Goal: Transaction & Acquisition: Purchase product/service

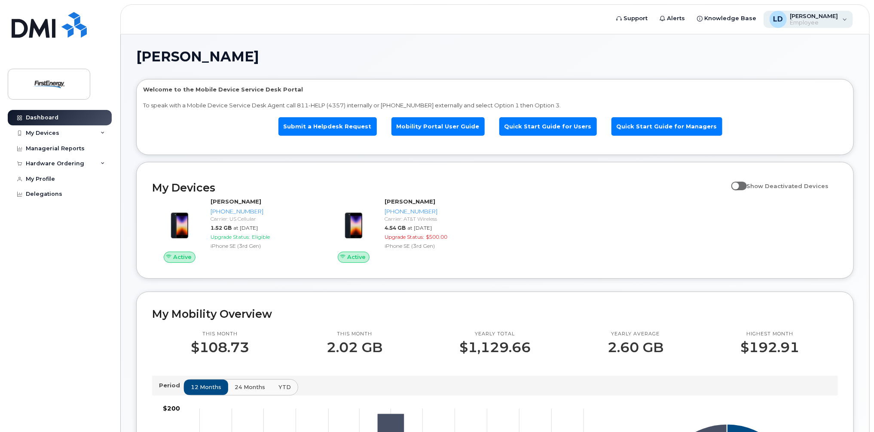
click at [817, 23] on span "Employee" at bounding box center [814, 22] width 48 height 7
click at [696, 57] on h1 "[PERSON_NAME]" at bounding box center [492, 57] width 713 height 14
click at [96, 164] on div "Hardware Ordering" at bounding box center [60, 163] width 104 height 15
click at [63, 197] on link "New Order" at bounding box center [67, 196] width 89 height 16
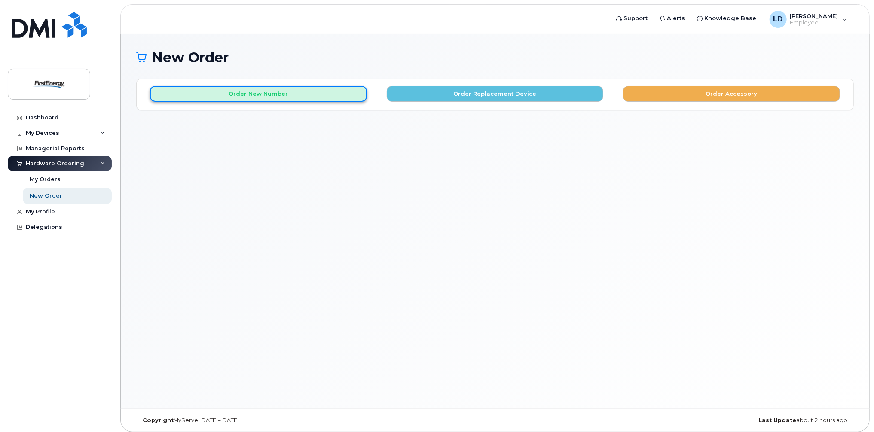
click at [279, 95] on button "Order New Number" at bounding box center [258, 94] width 217 height 16
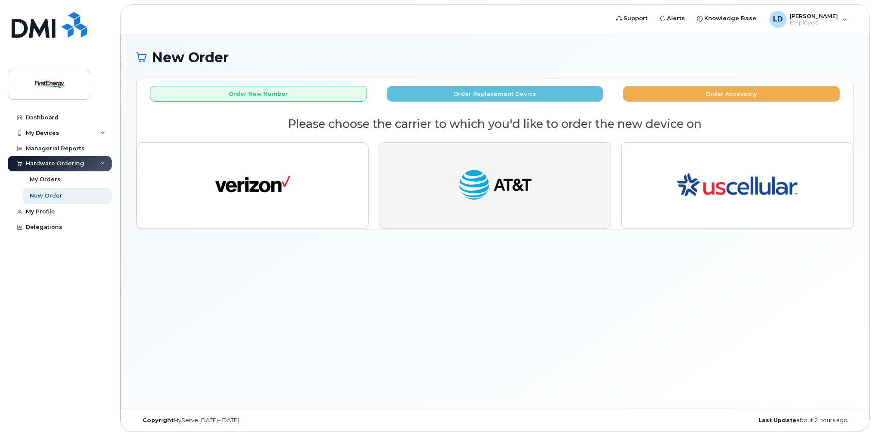
click at [498, 180] on img "button" at bounding box center [495, 185] width 75 height 39
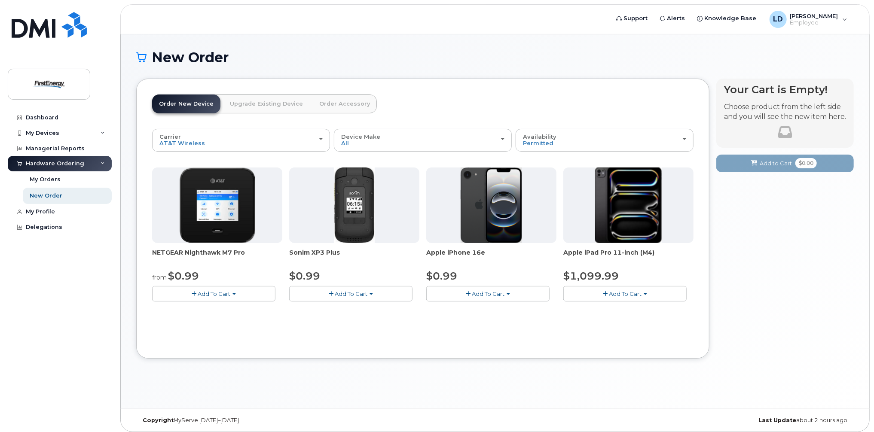
click at [494, 292] on span "Add To Cart" at bounding box center [488, 293] width 33 height 7
click at [499, 294] on span "Add To Cart" at bounding box center [488, 293] width 33 height 7
click at [469, 292] on span "button" at bounding box center [468, 294] width 5 height 6
click at [467, 290] on button "Add To Cart" at bounding box center [487, 293] width 123 height 15
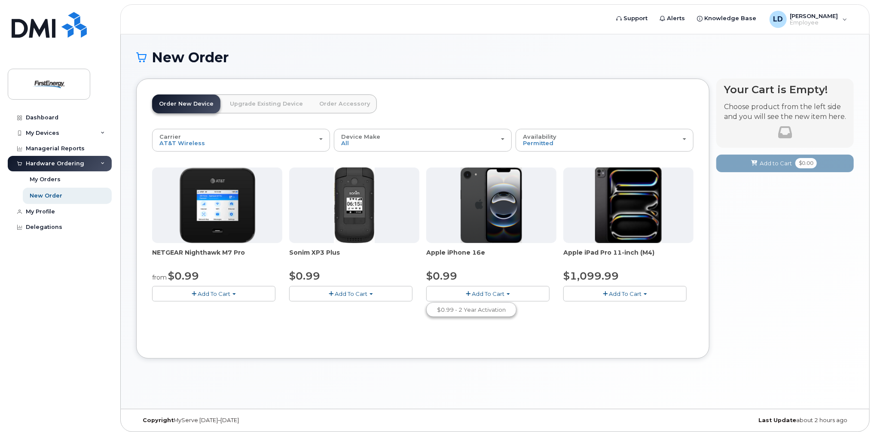
click at [467, 290] on button "Add To Cart" at bounding box center [487, 293] width 123 height 15
click at [491, 292] on span "Add To Cart" at bounding box center [488, 293] width 33 height 7
click at [479, 312] on link "$0.99 - 2 Year Activation" at bounding box center [471, 310] width 86 height 11
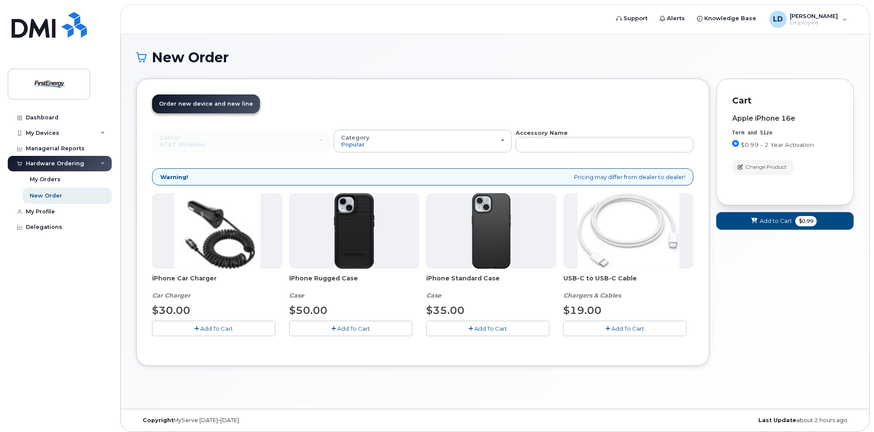
click at [351, 325] on span "Add To Cart" at bounding box center [354, 328] width 33 height 7
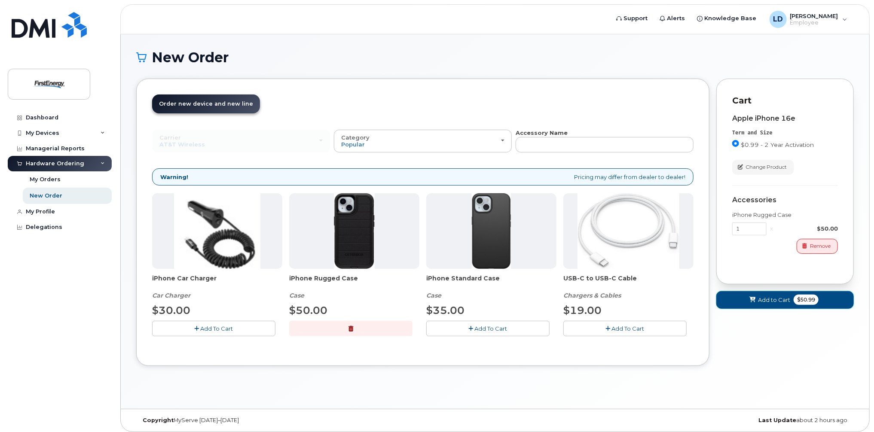
click at [765, 297] on span "Add to Cart" at bounding box center [774, 300] width 32 height 8
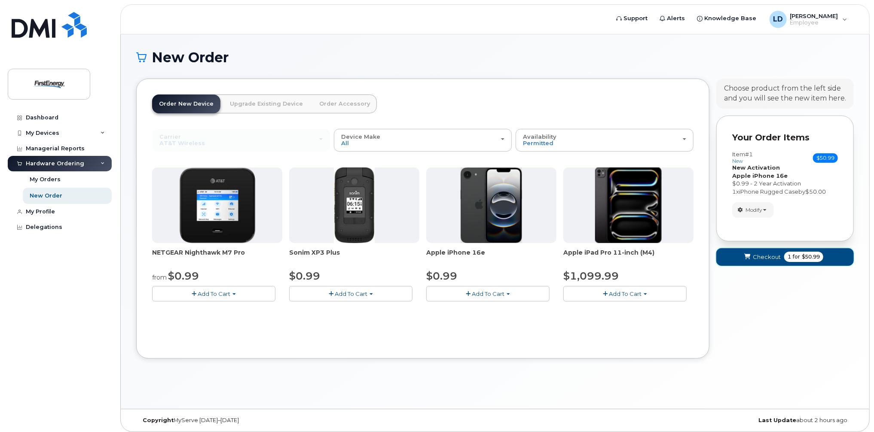
click at [766, 257] on span "Checkout" at bounding box center [767, 257] width 28 height 8
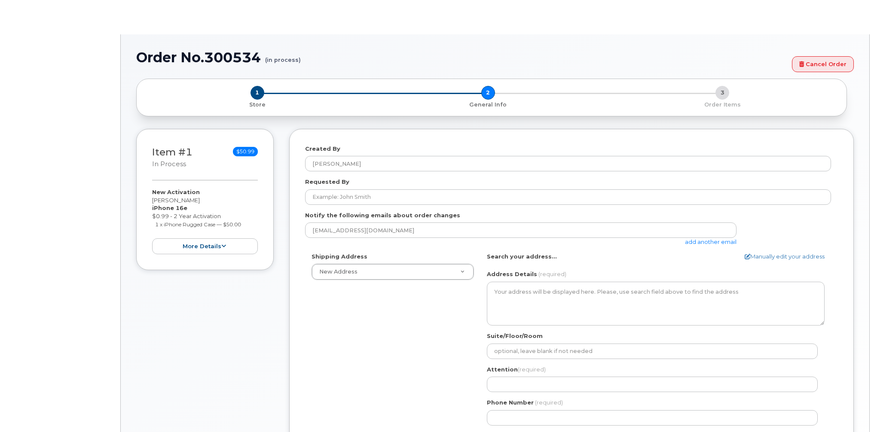
select select
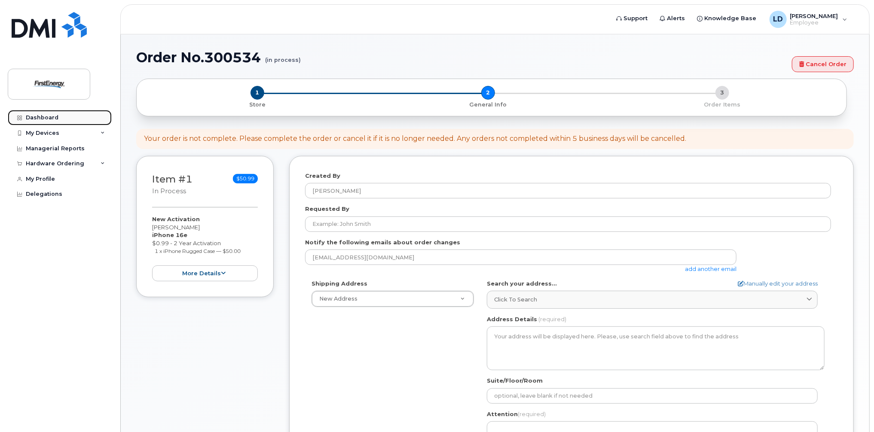
click at [43, 117] on div "Dashboard" at bounding box center [42, 117] width 33 height 7
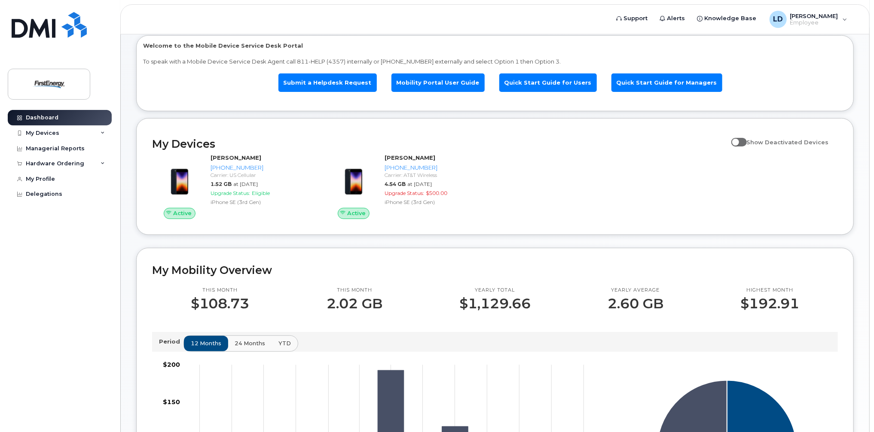
scroll to position [29, 0]
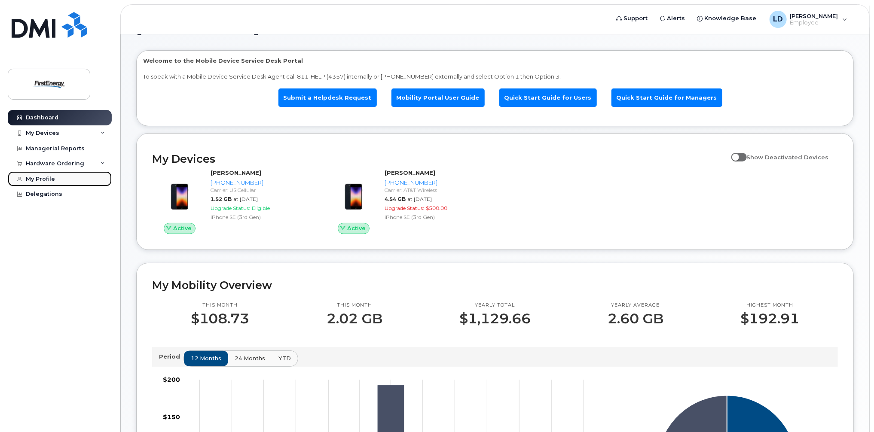
click at [50, 181] on div "My Profile" at bounding box center [40, 179] width 29 height 7
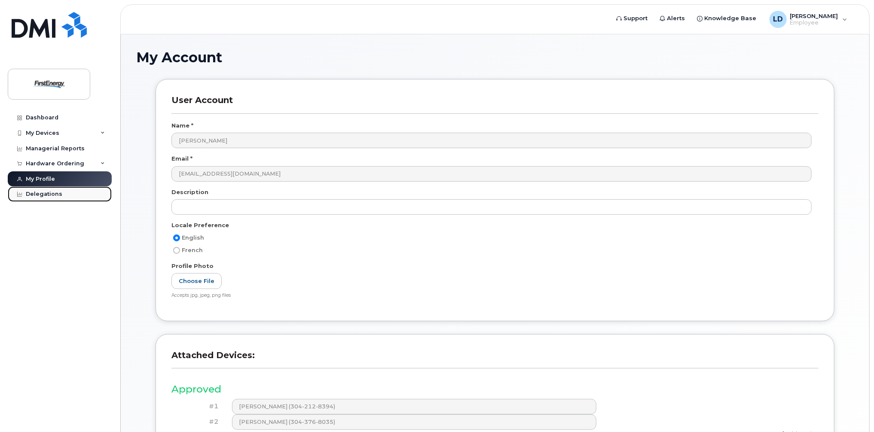
click at [55, 196] on div "Delegations" at bounding box center [44, 194] width 37 height 7
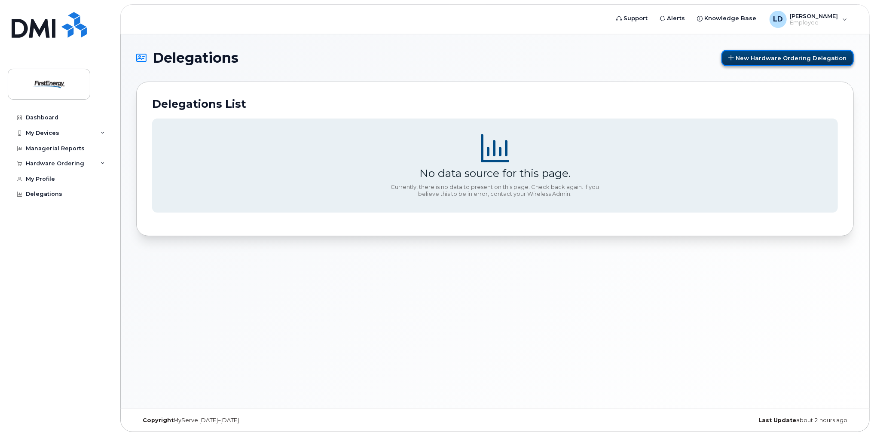
click at [780, 57] on span "New Hardware Ordering Delegation" at bounding box center [790, 58] width 111 height 7
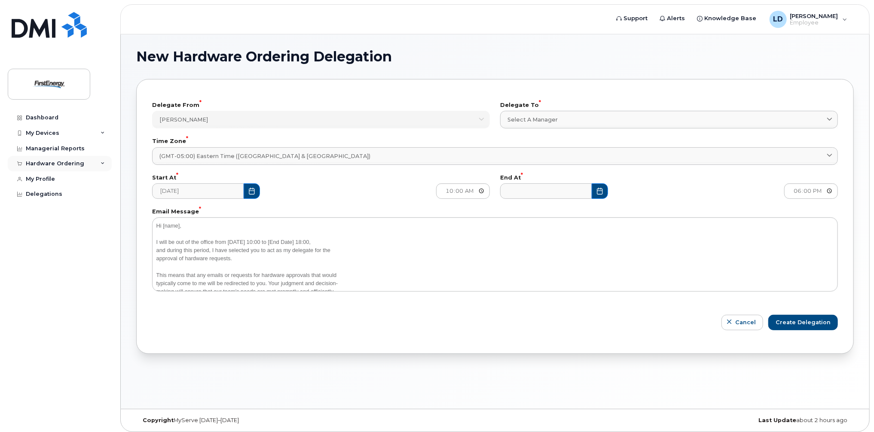
click at [46, 162] on div "Hardware Ordering" at bounding box center [55, 163] width 58 height 7
click at [43, 198] on div "New Order" at bounding box center [46, 196] width 33 height 8
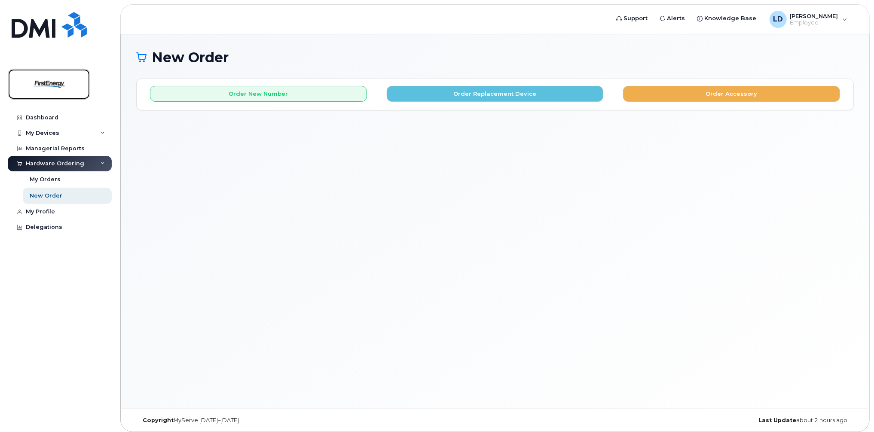
click at [81, 83] on img at bounding box center [49, 84] width 66 height 25
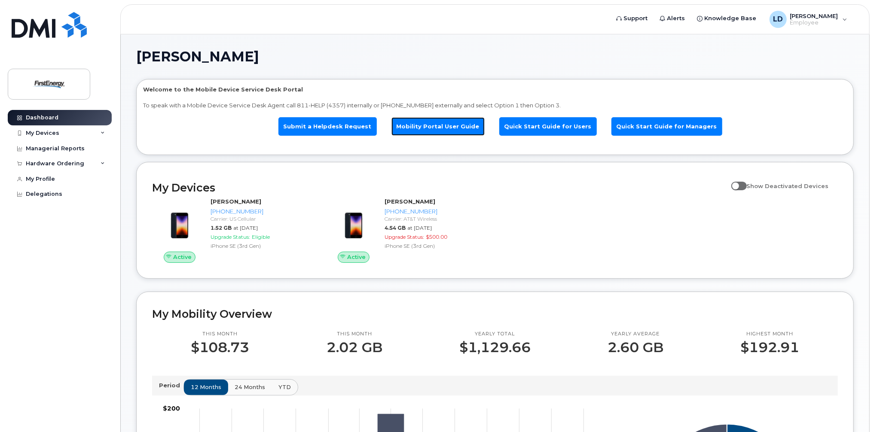
click at [456, 129] on link "Mobility Portal User Guide" at bounding box center [437, 126] width 93 height 18
click at [63, 162] on div "Hardware Ordering" at bounding box center [55, 163] width 58 height 7
click at [57, 196] on div "New Order" at bounding box center [46, 196] width 33 height 8
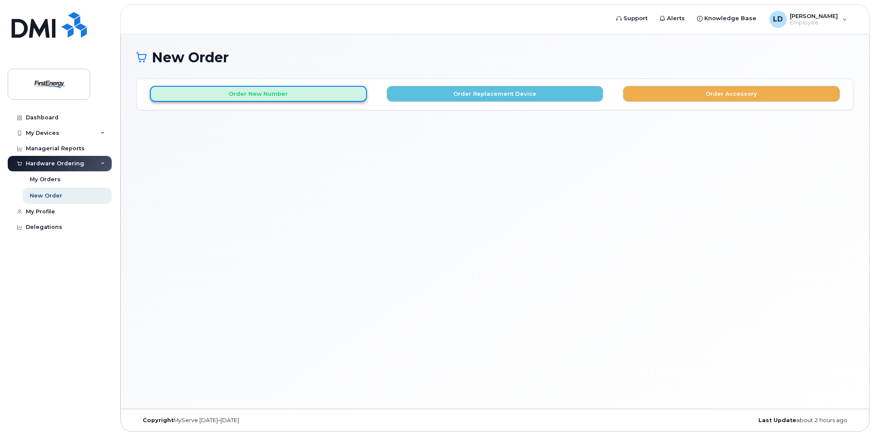
click at [277, 94] on button "Order New Number" at bounding box center [258, 94] width 217 height 16
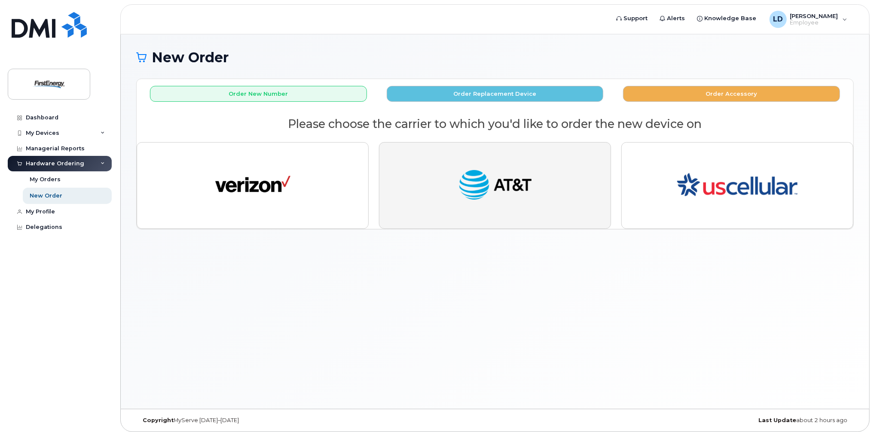
click at [463, 179] on img "button" at bounding box center [495, 185] width 75 height 39
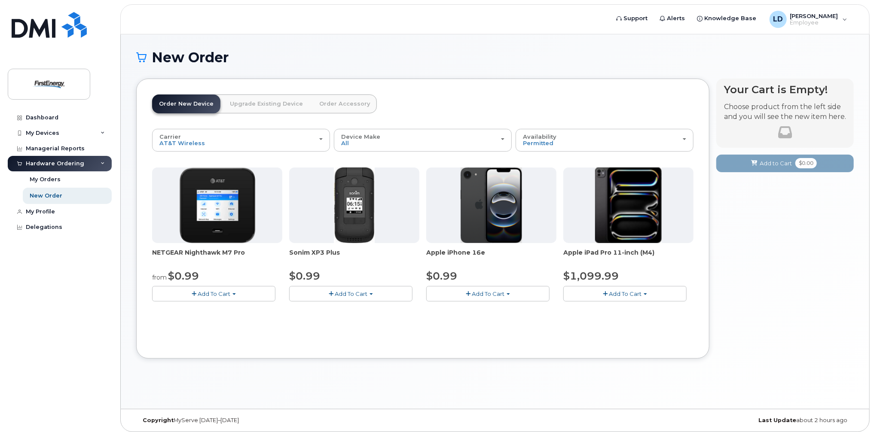
scroll to position [4, 0]
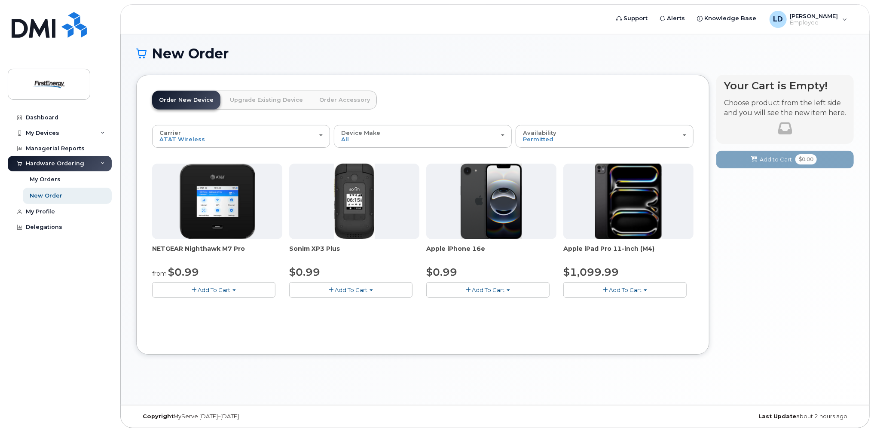
click at [506, 288] on button "Add To Cart" at bounding box center [487, 289] width 123 height 15
click at [484, 304] on link "$0.99 - 2 Year Activation" at bounding box center [471, 306] width 86 height 11
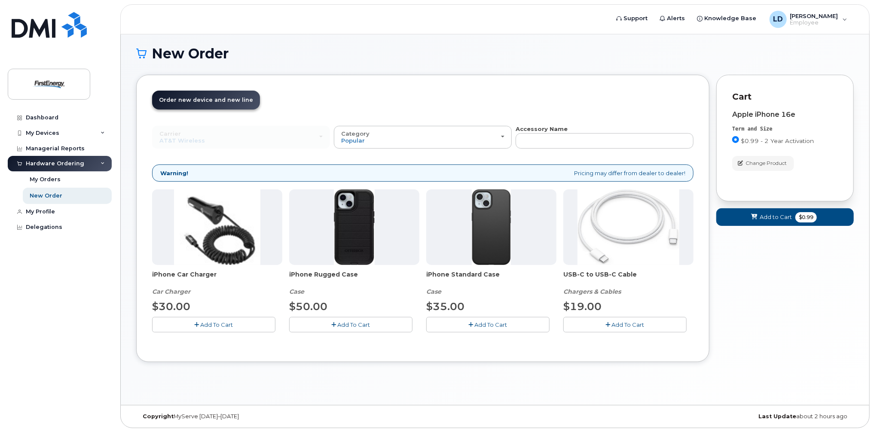
click at [366, 324] on span "Add To Cart" at bounding box center [354, 324] width 33 height 7
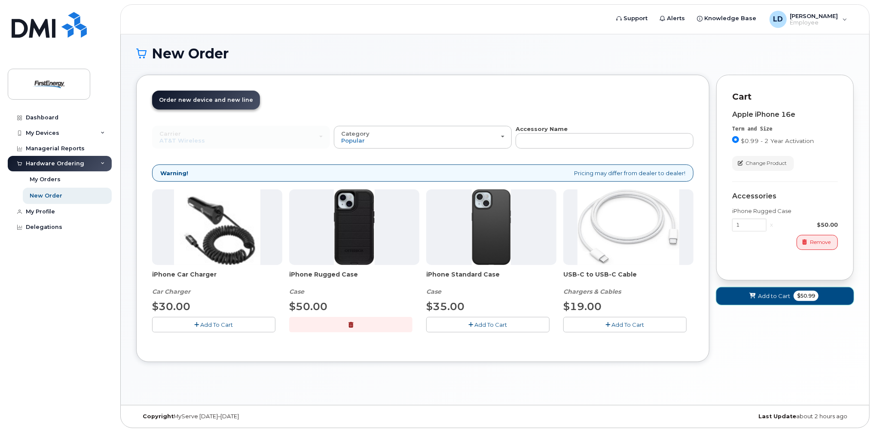
click at [768, 292] on span "Add to Cart" at bounding box center [774, 296] width 32 height 8
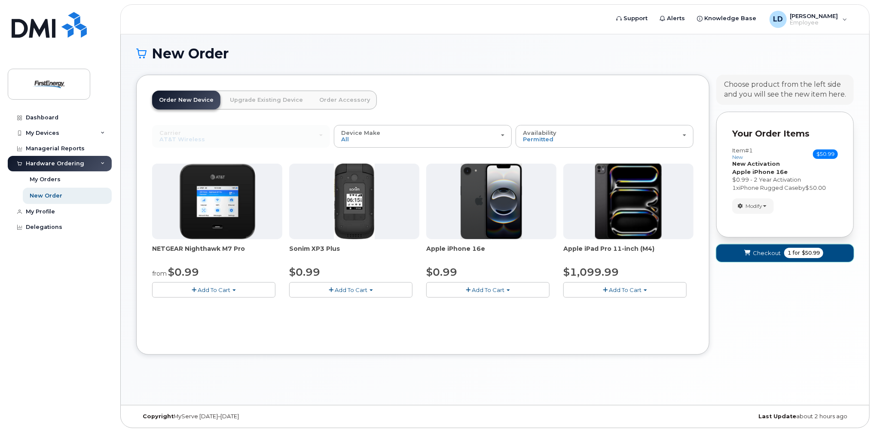
click at [764, 253] on span "Checkout" at bounding box center [767, 253] width 28 height 8
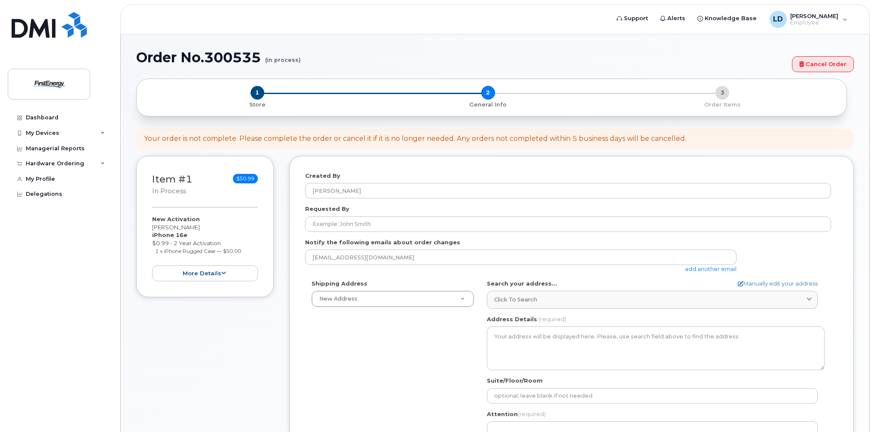
select select
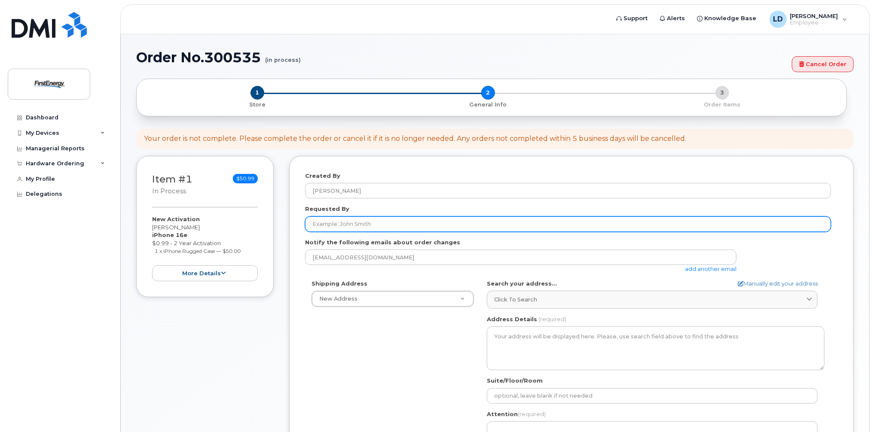
click at [318, 222] on input "Requested By" at bounding box center [568, 224] width 526 height 15
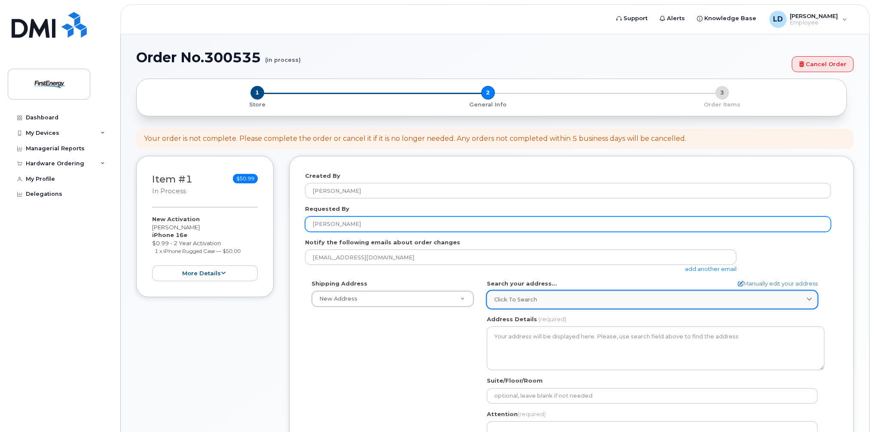
type input "[PERSON_NAME]"
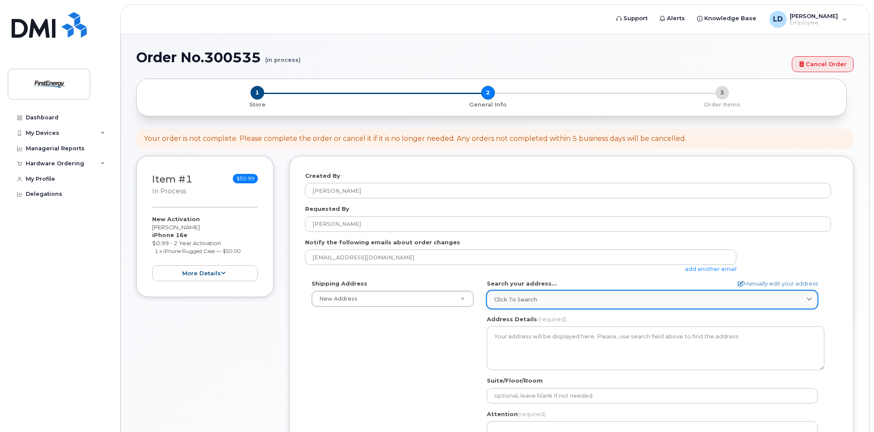
click at [514, 296] on span "Click to search" at bounding box center [515, 300] width 43 height 8
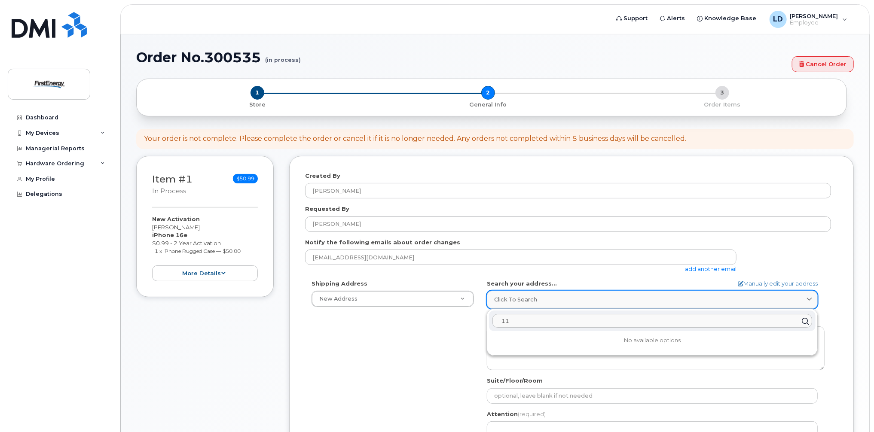
type input "1"
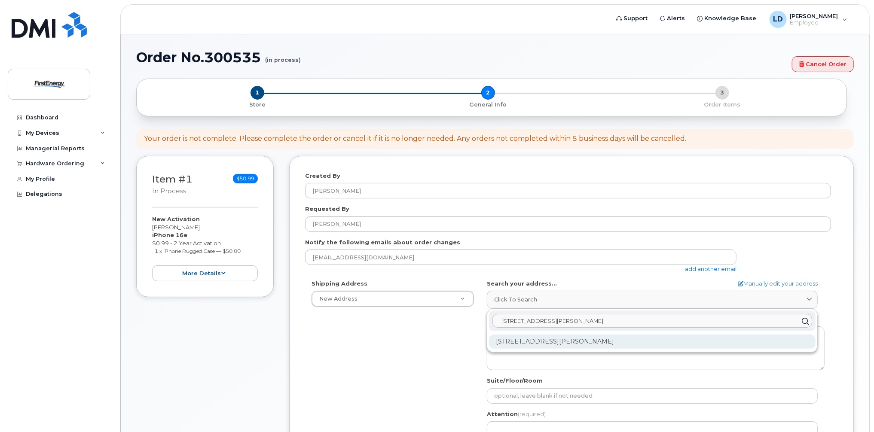
type input "[STREET_ADDRESS][PERSON_NAME]"
click at [552, 339] on div "[STREET_ADDRESS][PERSON_NAME]" at bounding box center [652, 342] width 327 height 14
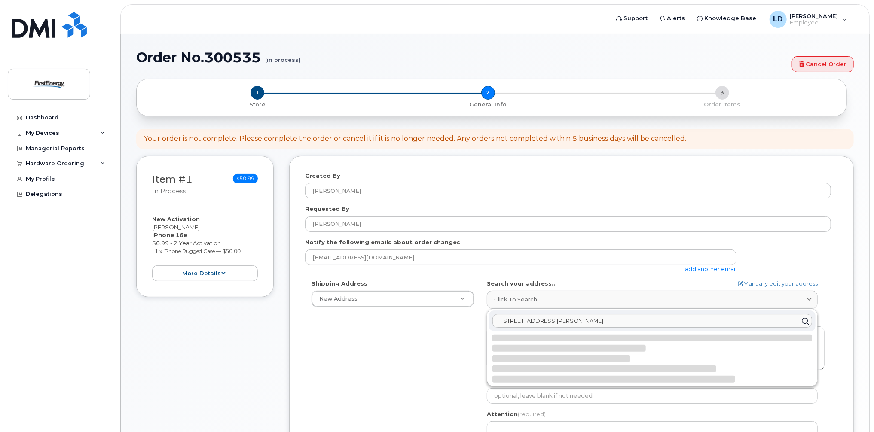
select select
type textarea "[STREET_ADDRESS][PERSON_NAME]"
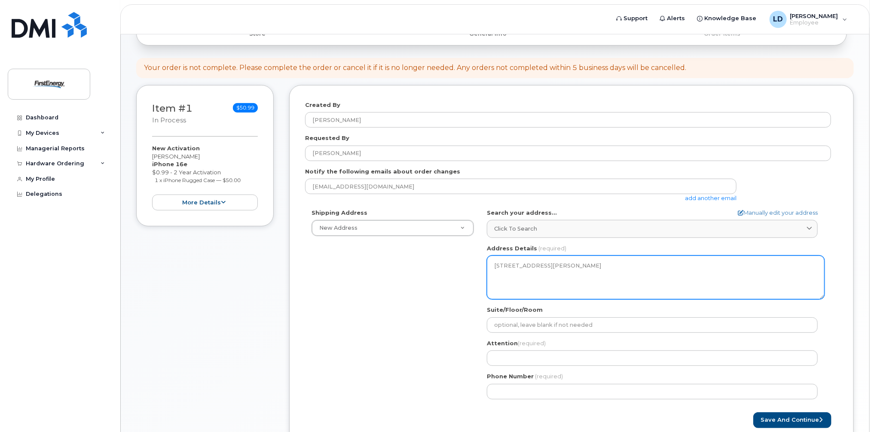
scroll to position [86, 0]
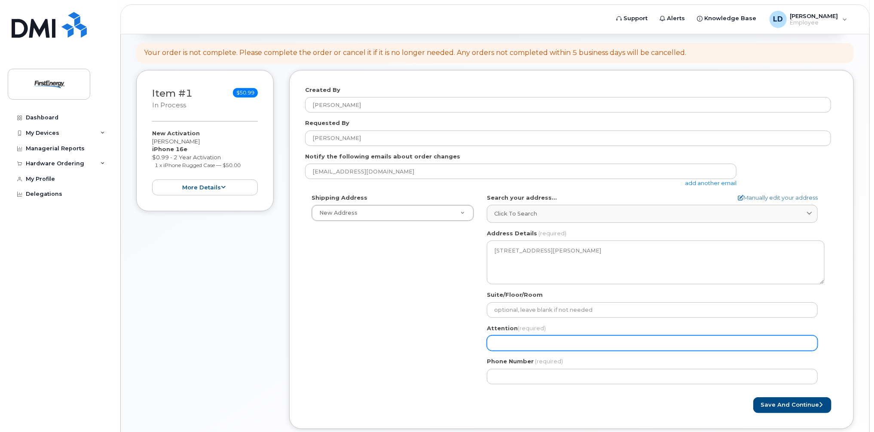
click at [529, 340] on input "Attention (required)" at bounding box center [652, 343] width 331 height 15
select select
type input "M"
select select
type input "Mi"
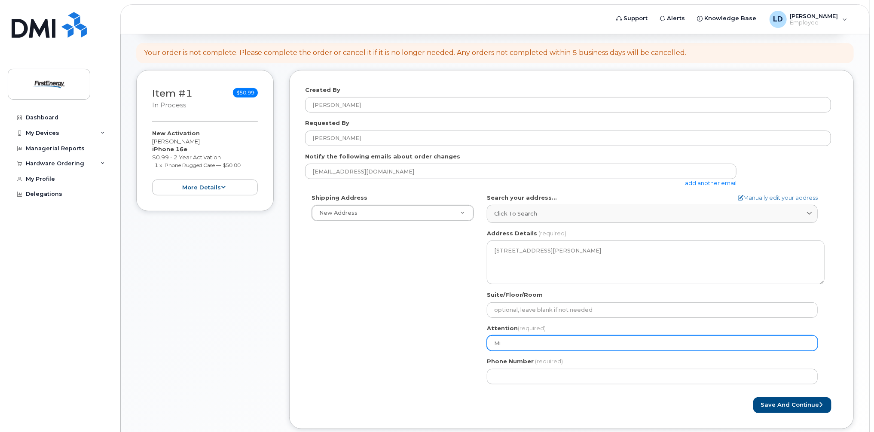
select select
type input "Mic"
select select
type input "Mich"
select select
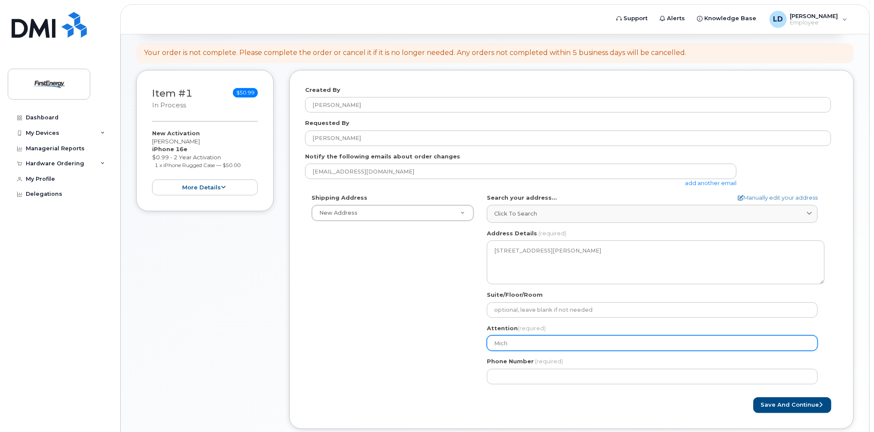
type input "Micha"
select select
type input "Michae"
select select
type input "[PERSON_NAME]"
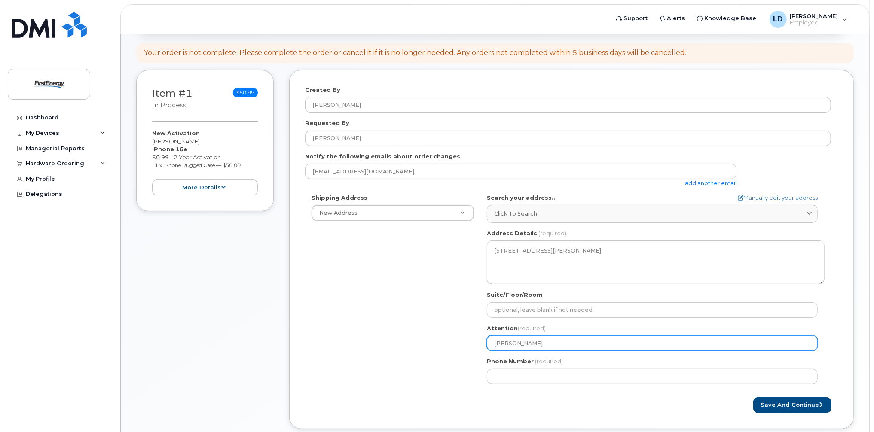
select select
type input "[PERSON_NAME]"
select select
type input "[PERSON_NAME]"
select select
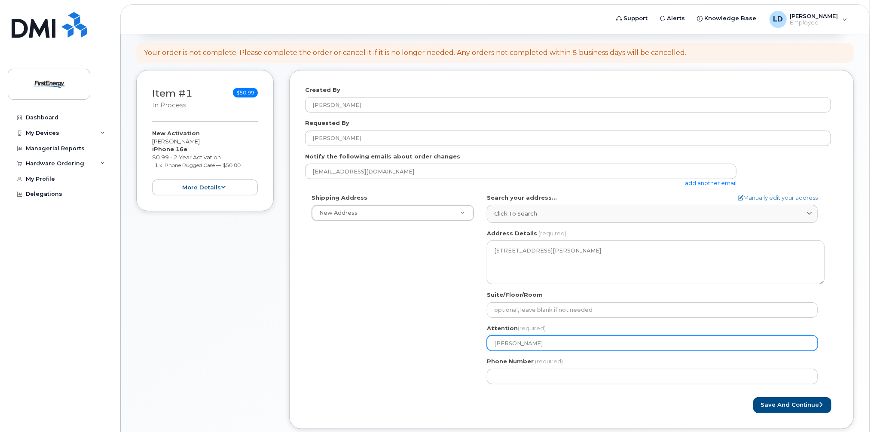
type input "[PERSON_NAME]"
select select
type input "[PERSON_NAME]"
select select
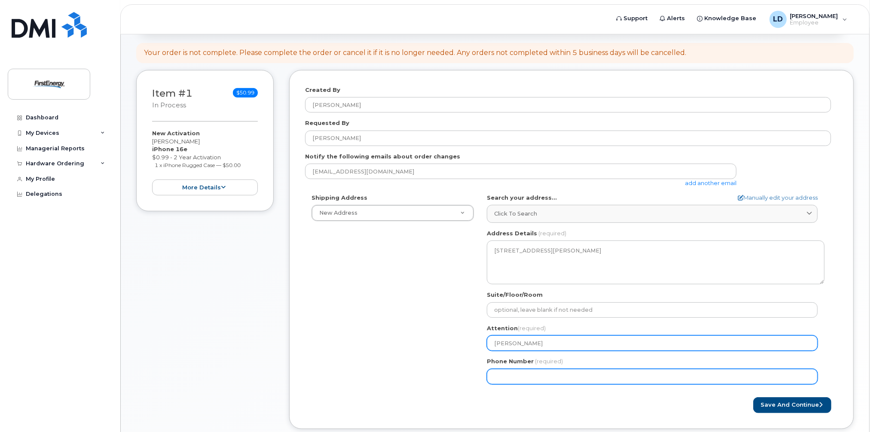
type input "[PERSON_NAME]"
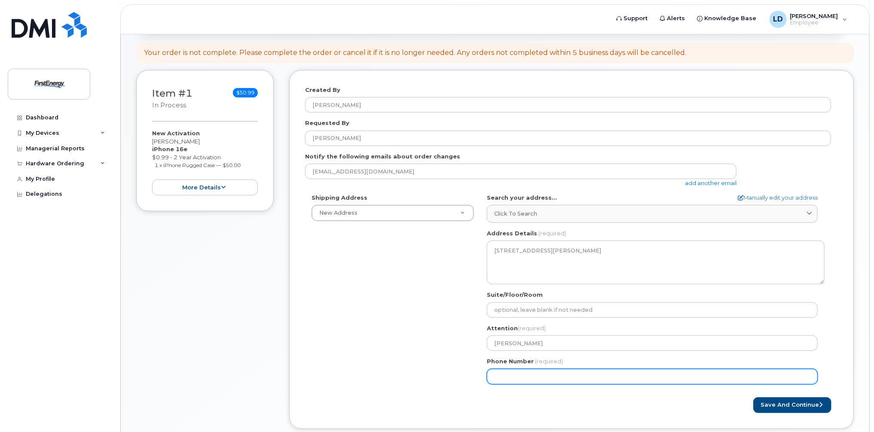
click at [507, 369] on input "Phone Number" at bounding box center [652, 376] width 331 height 15
type input "304212839"
select select
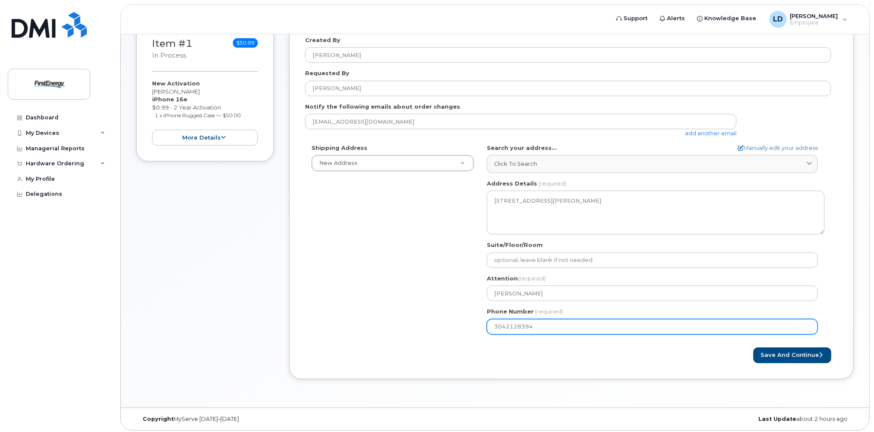
scroll to position [137, 0]
type input "3042128394"
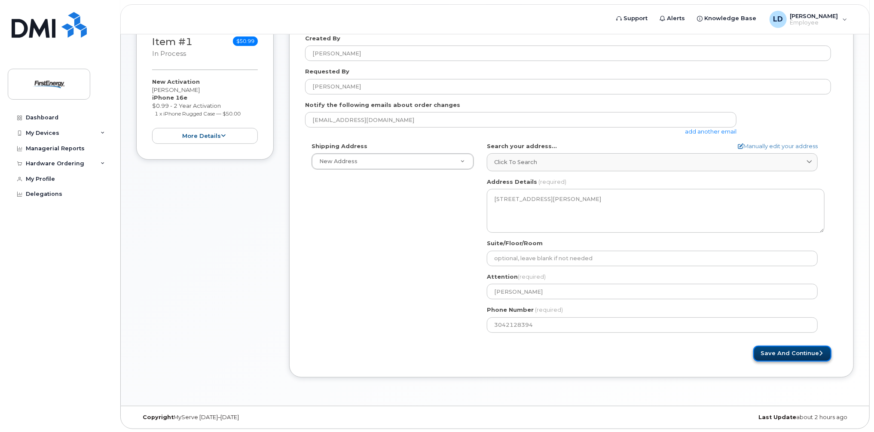
click at [777, 353] on button "Save and Continue" at bounding box center [792, 354] width 78 height 16
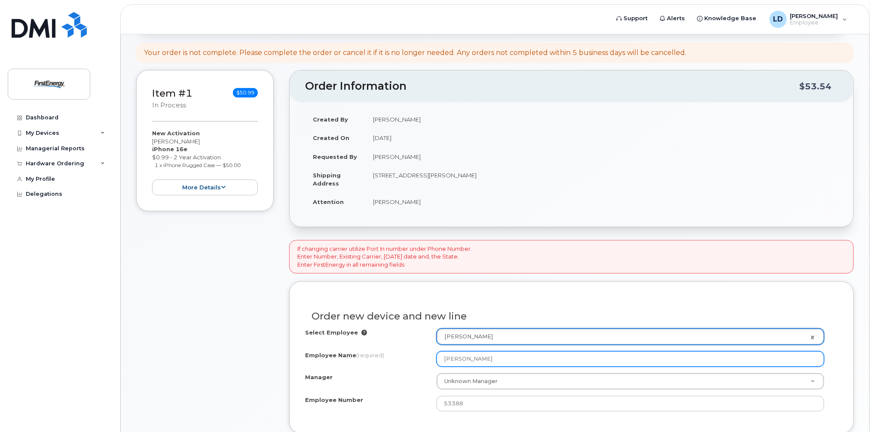
scroll to position [129, 0]
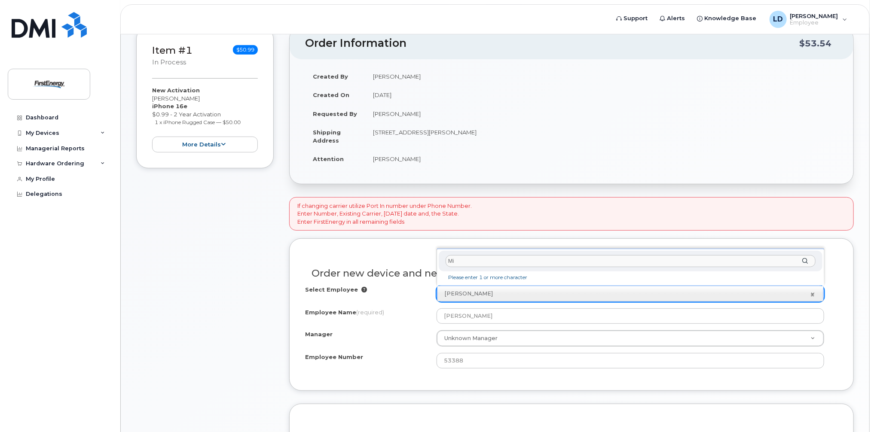
type input "M"
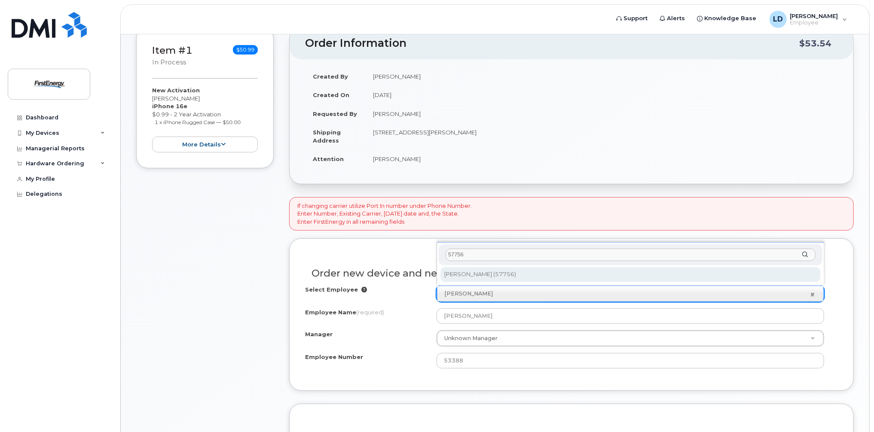
type input "57756"
type input "2082220"
type input "[PERSON_NAME]"
type input "57756"
type input "[STREET_ADDRESS]"
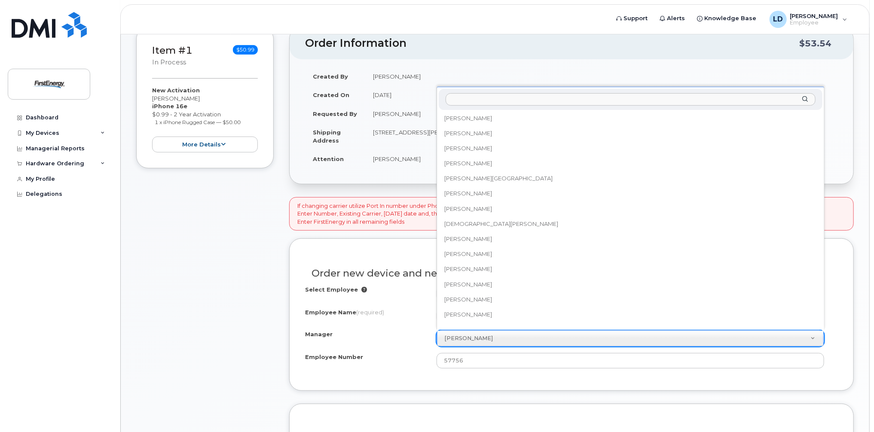
scroll to position [16852, 0]
select select "2082864"
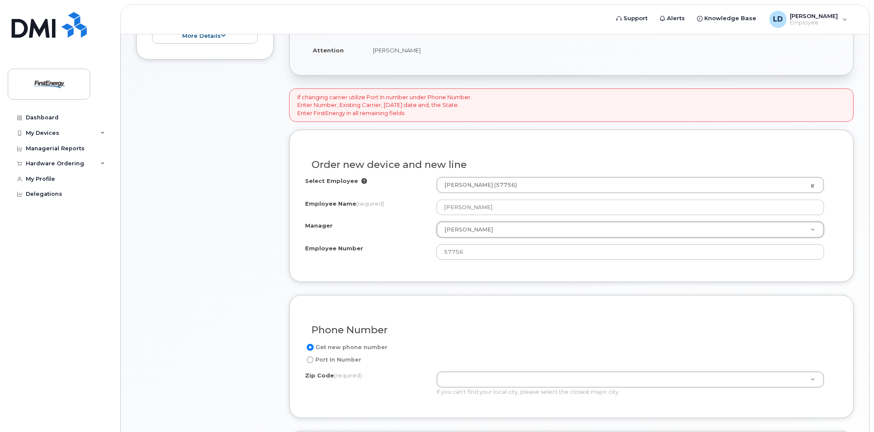
scroll to position [258, 0]
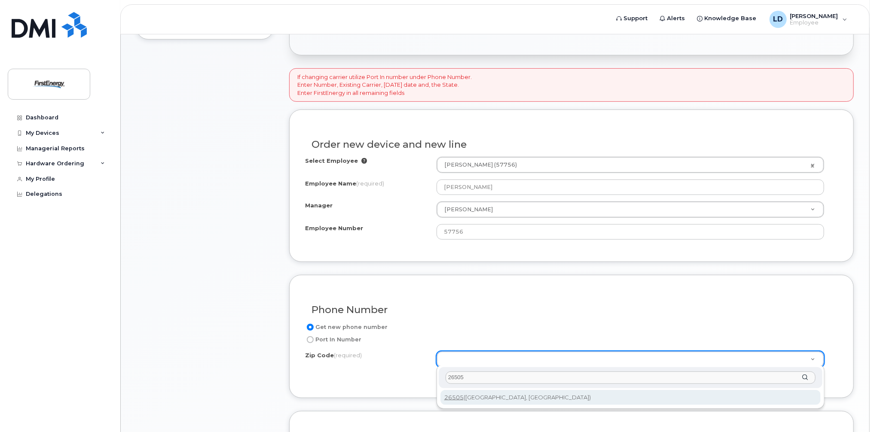
type input "26505"
type input "26505 (Morgantown, WV)"
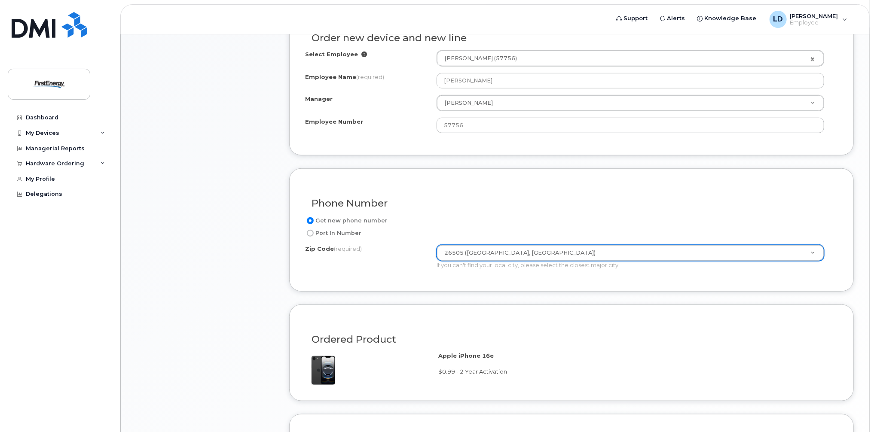
scroll to position [493, 0]
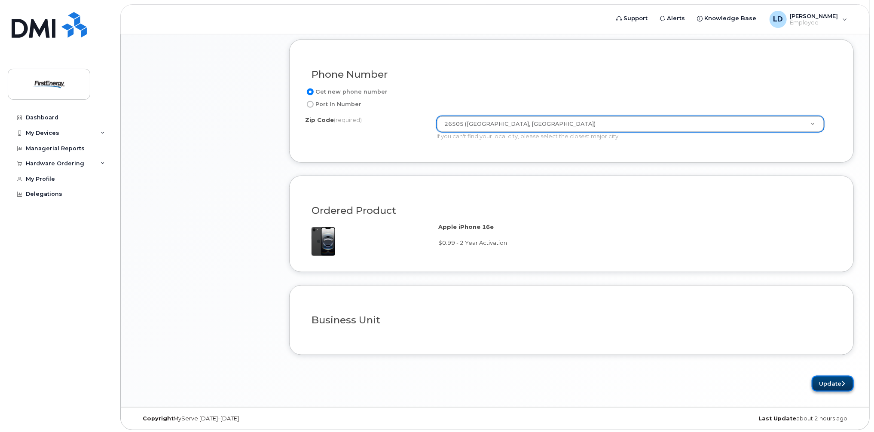
click at [824, 384] on button "Update" at bounding box center [833, 384] width 42 height 16
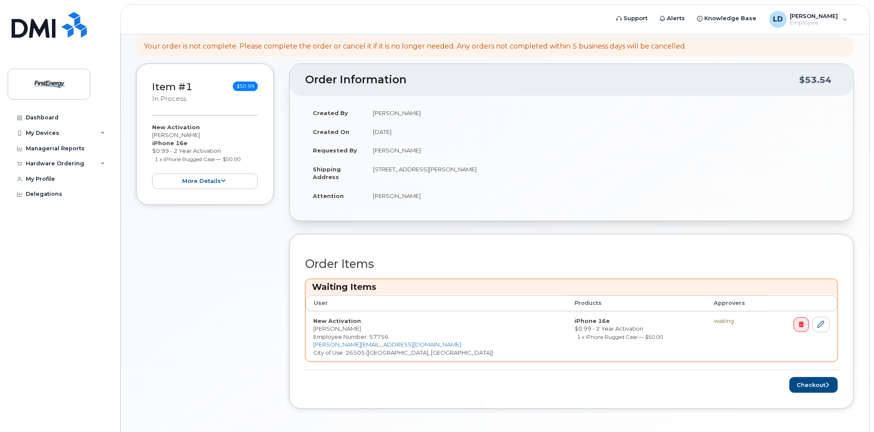
scroll to position [159, 0]
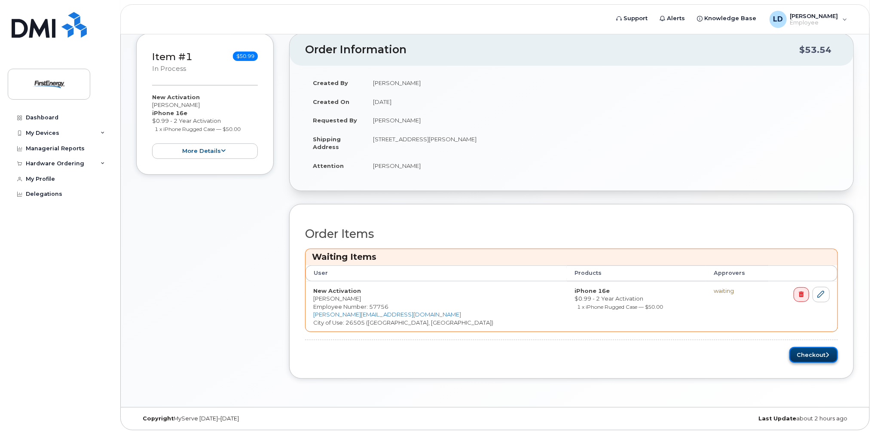
click at [809, 352] on button "Checkout" at bounding box center [813, 355] width 49 height 16
